Goal: Task Accomplishment & Management: Manage account settings

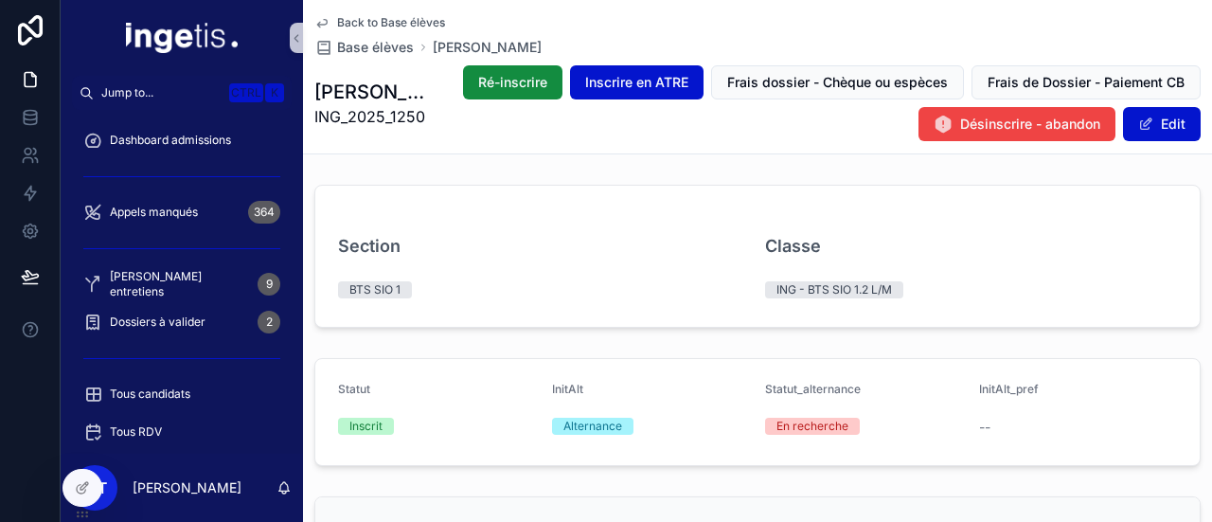
scroll to position [407, 0]
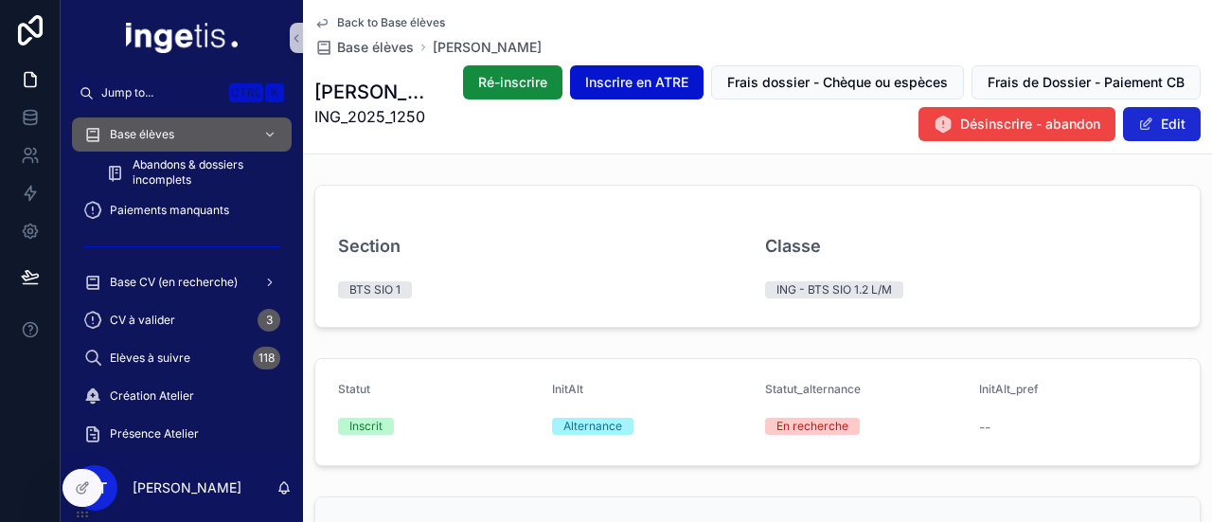
click at [1151, 121] on button "Edit" at bounding box center [1162, 124] width 78 height 34
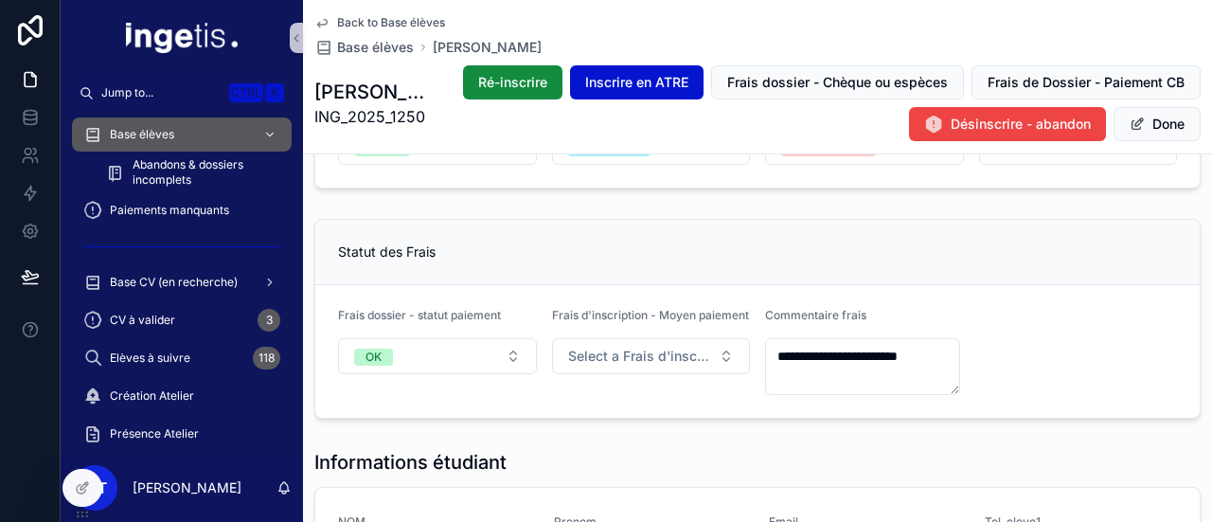
scroll to position [0, 0]
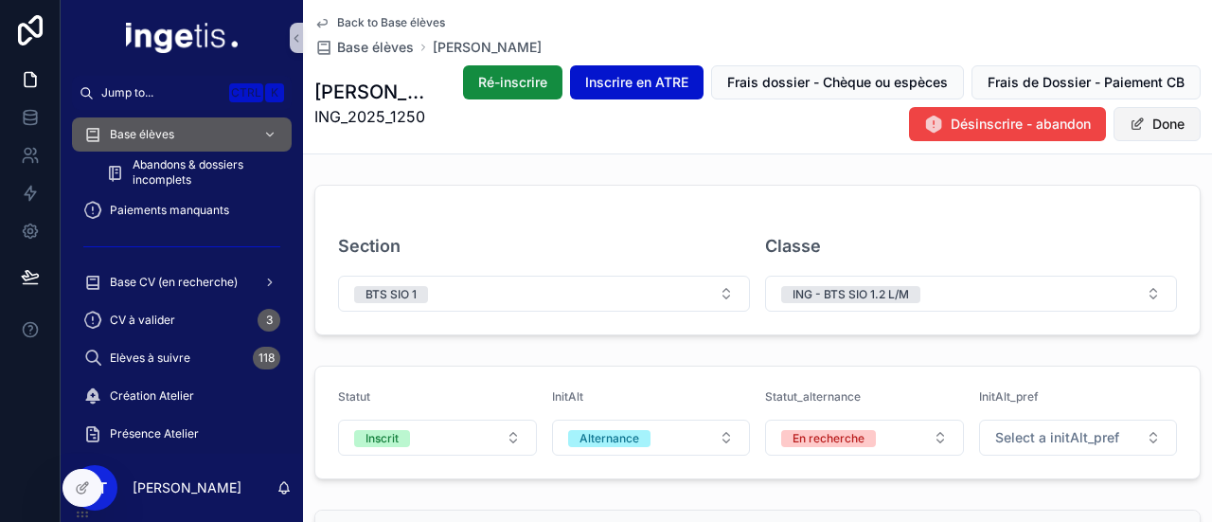
click at [1131, 129] on button "Done" at bounding box center [1156, 124] width 87 height 34
